Goal: Check status: Check status

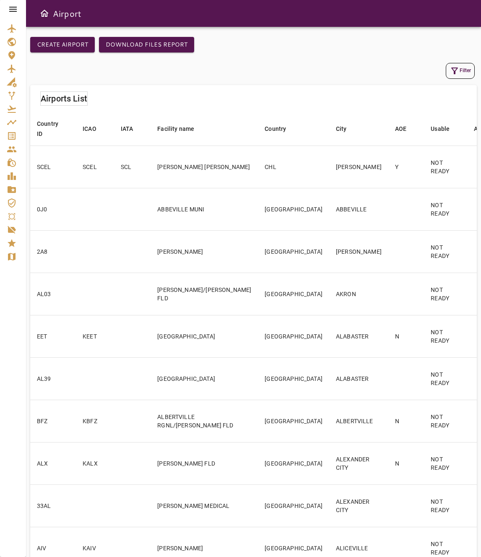
click at [15, 10] on icon at bounding box center [13, 9] width 10 height 10
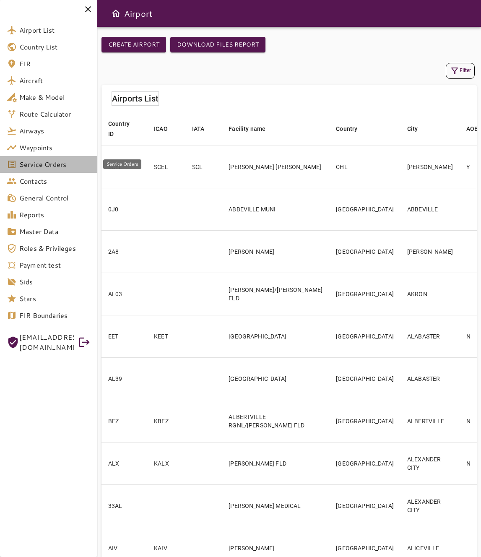
click at [60, 170] on link "Service Orders" at bounding box center [48, 164] width 97 height 17
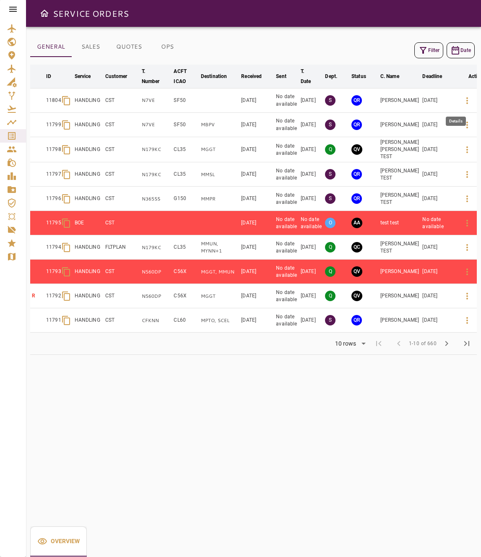
click at [462, 102] on icon "button" at bounding box center [467, 101] width 10 height 10
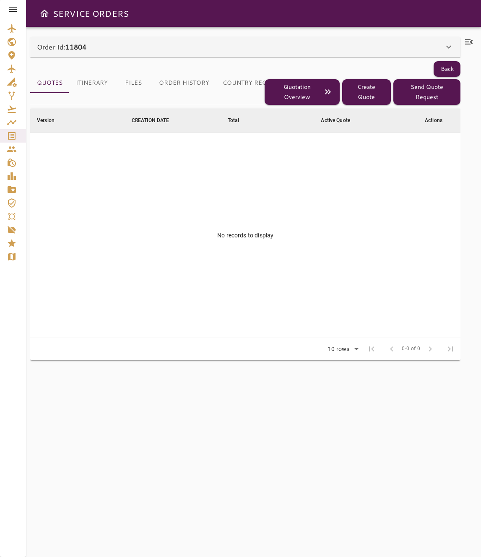
click at [222, 52] on div "Order Id: 11804" at bounding box center [240, 47] width 407 height 10
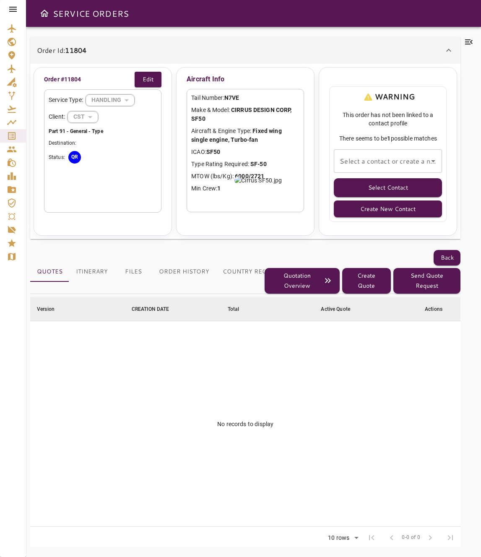
click at [232, 51] on div "Order Id: 11804" at bounding box center [240, 50] width 407 height 10
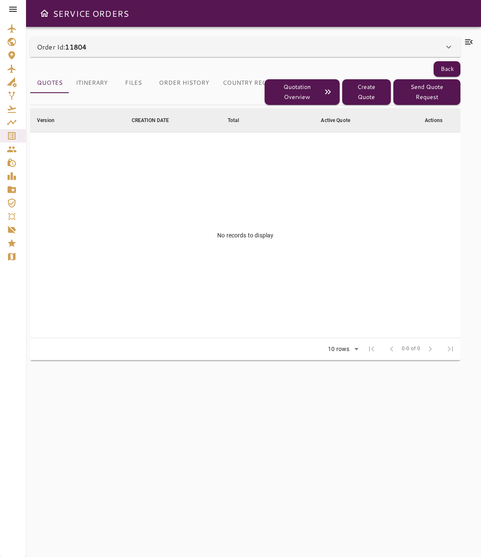
click at [236, 84] on button "Country Requirements" at bounding box center [263, 83] width 94 height 20
